Goal: Transaction & Acquisition: Book appointment/travel/reservation

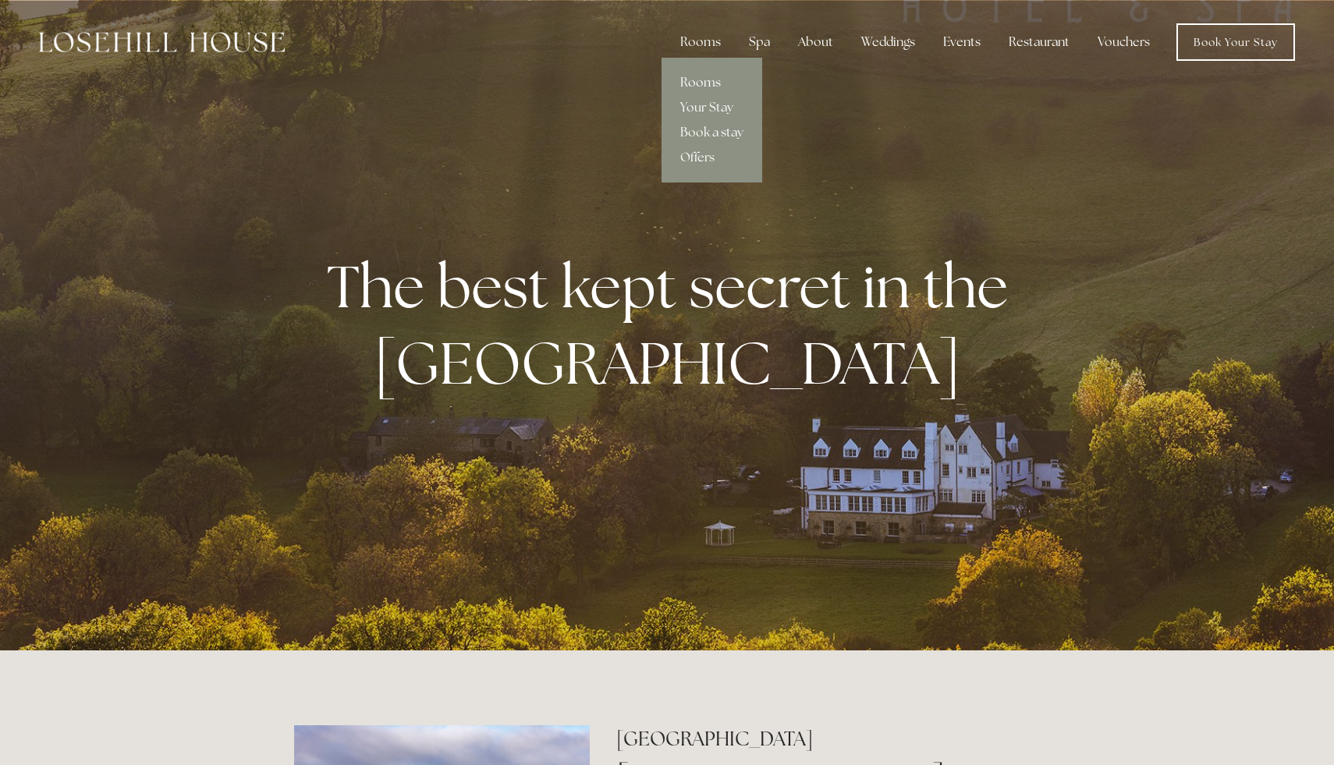
click at [699, 81] on link "Rooms" at bounding box center [712, 82] width 101 height 25
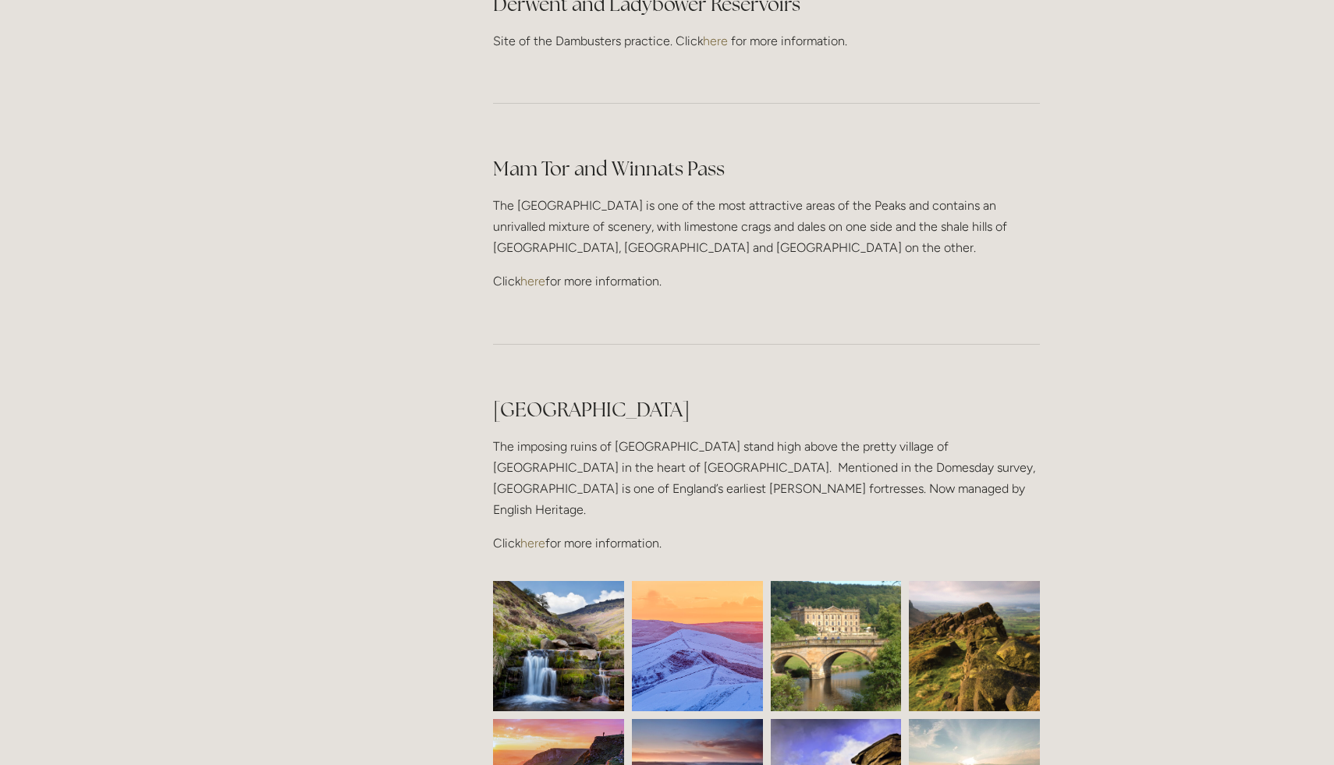
scroll to position [3365, 0]
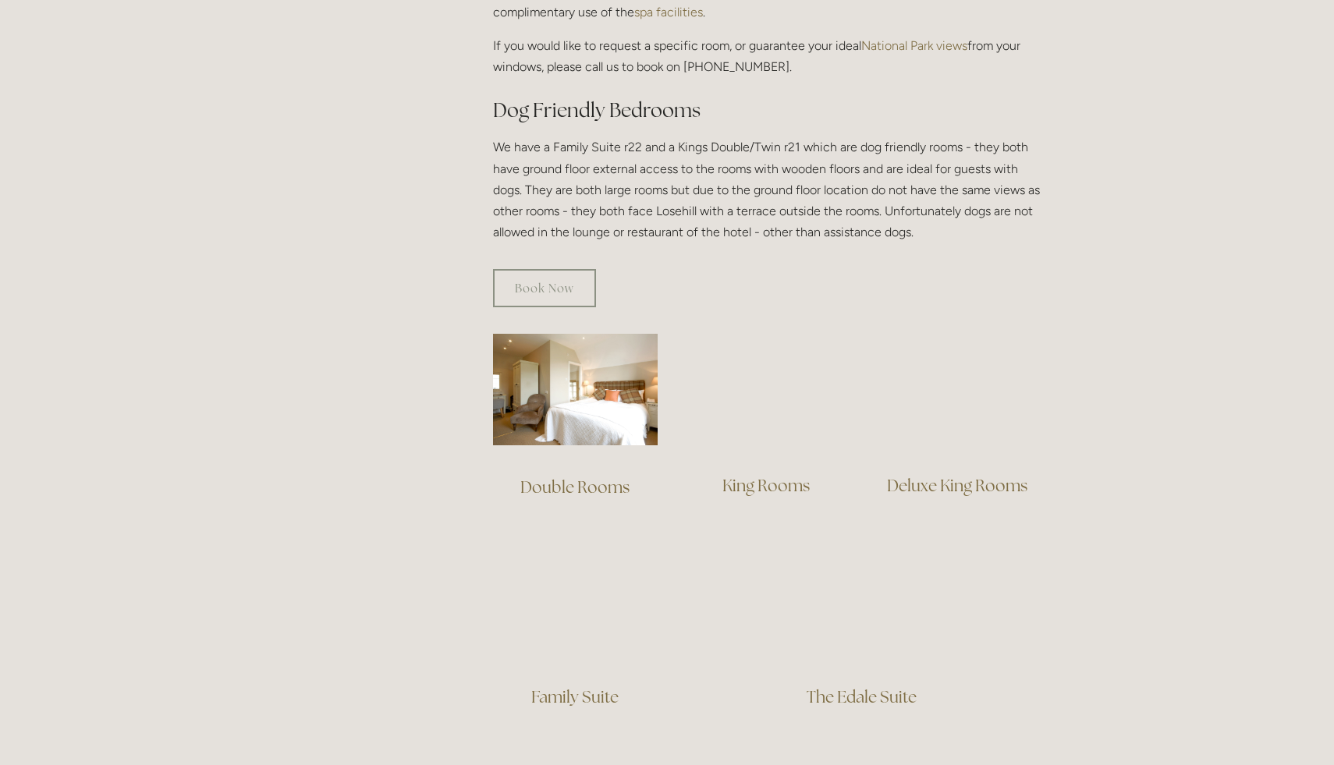
scroll to position [784, 0]
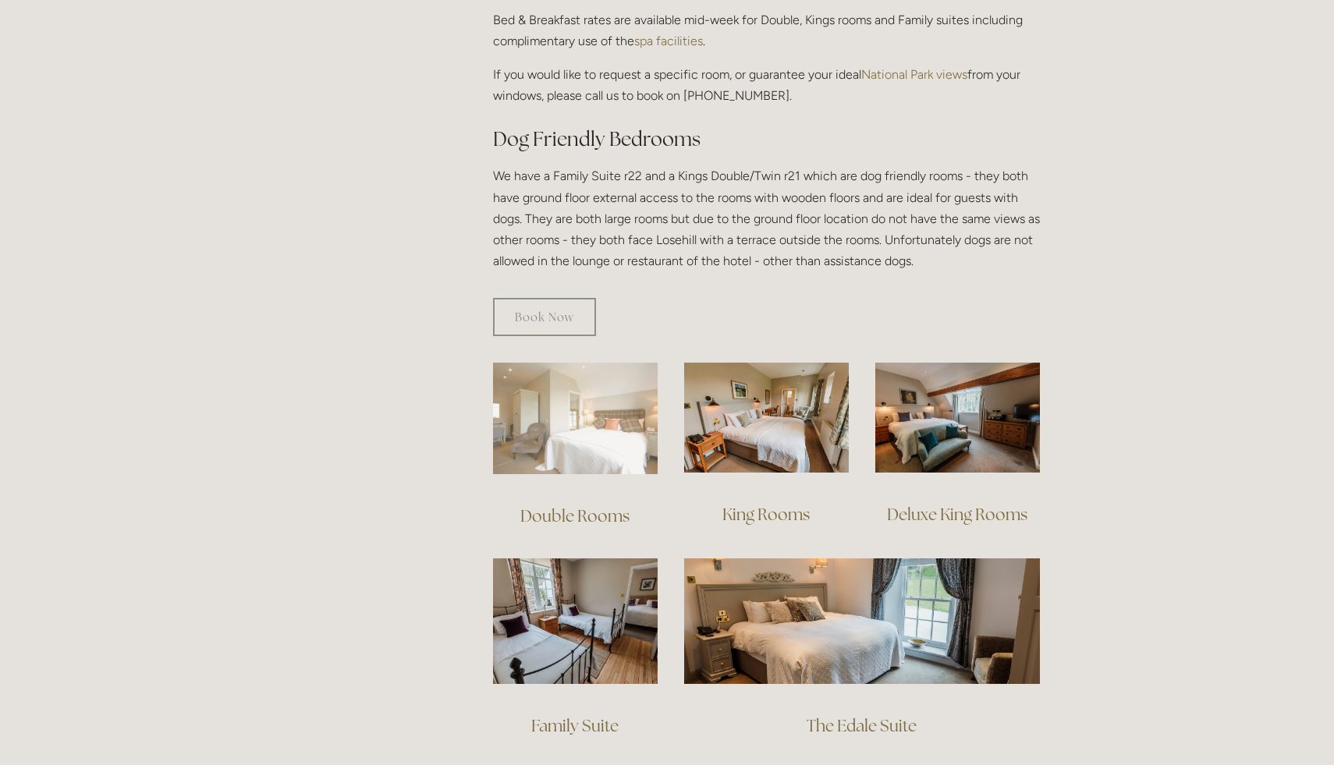
click at [587, 435] on img at bounding box center [575, 419] width 165 height 112
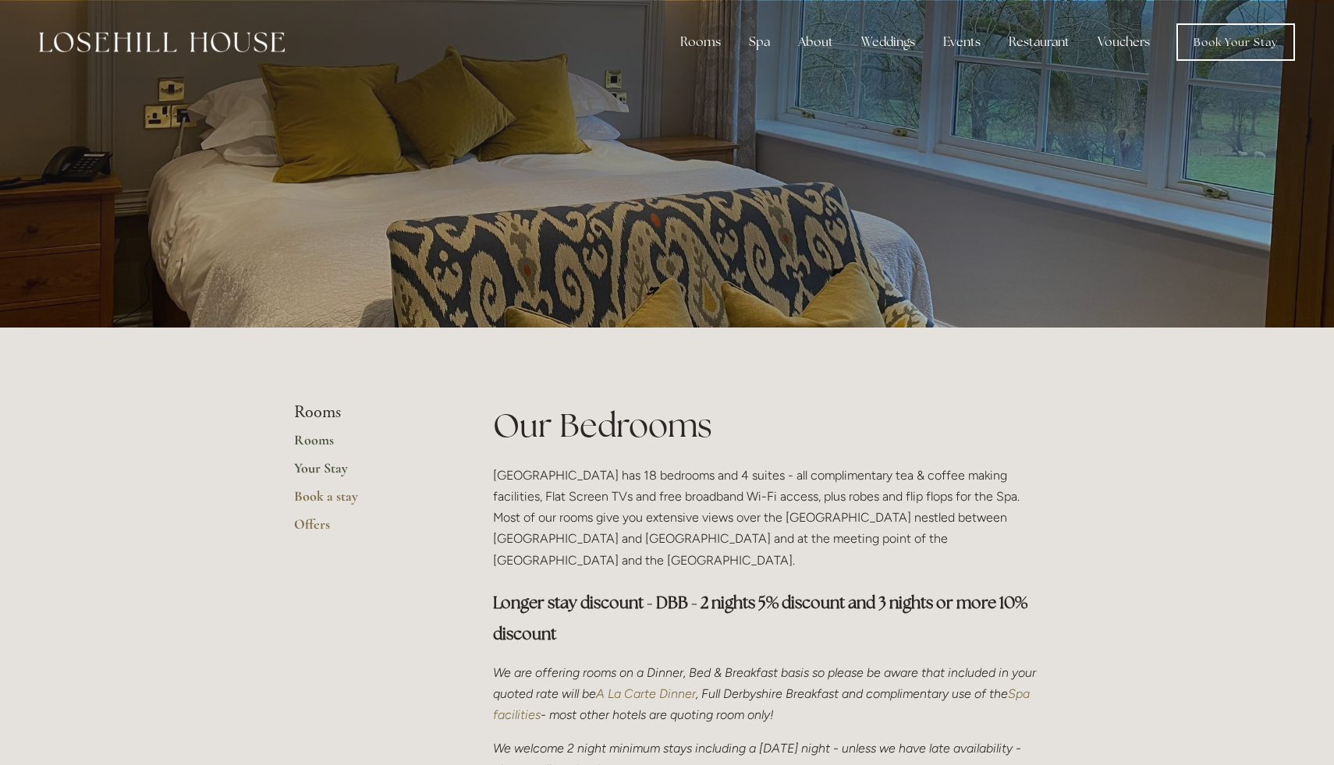
click at [324, 464] on link "Your Stay" at bounding box center [368, 474] width 149 height 28
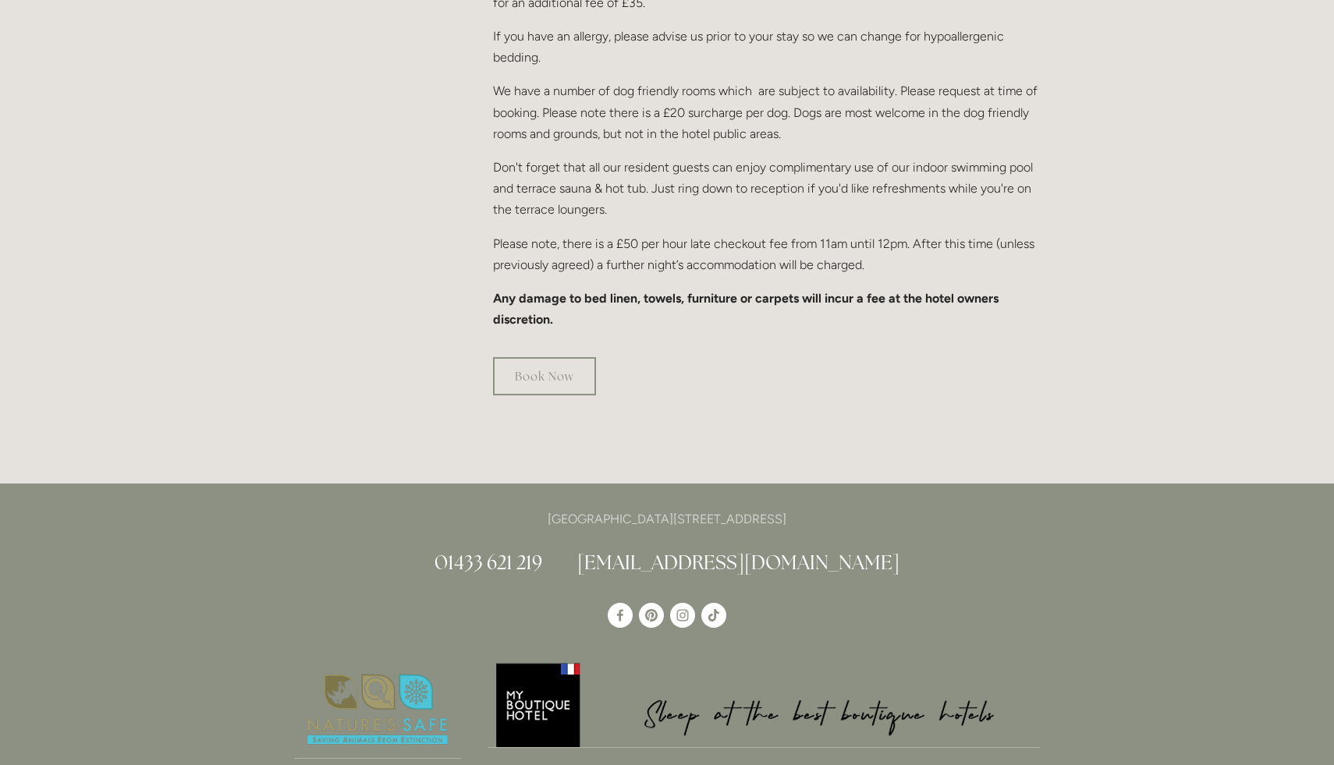
scroll to position [1006, 0]
click at [531, 356] on link "Book Now" at bounding box center [544, 375] width 103 height 38
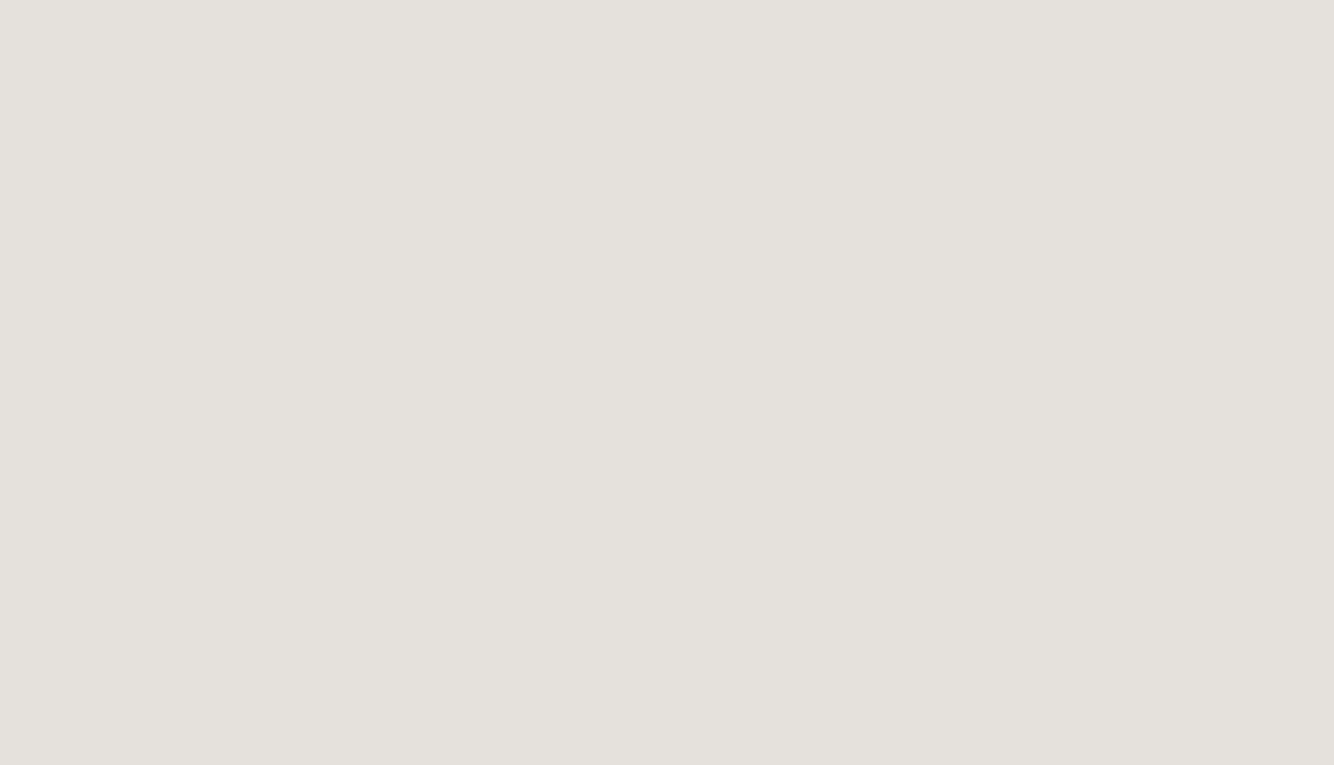
scroll to position [289, 0]
